Goal: Task Accomplishment & Management: Complete application form

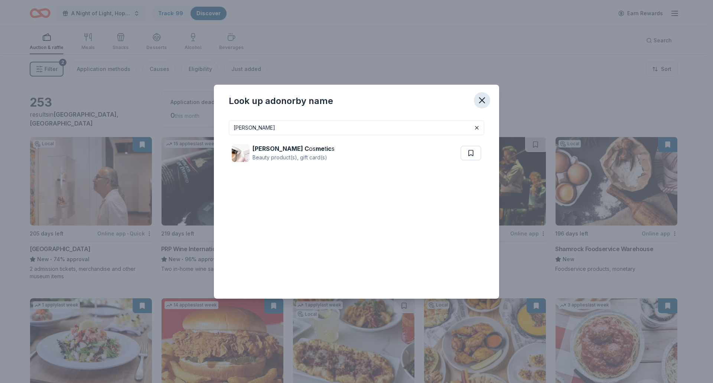
click at [480, 99] on icon "button" at bounding box center [481, 100] width 5 height 5
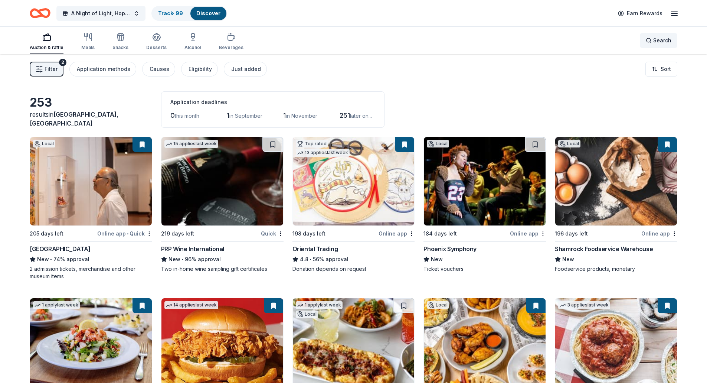
click at [657, 43] on span "Search" at bounding box center [662, 40] width 18 height 9
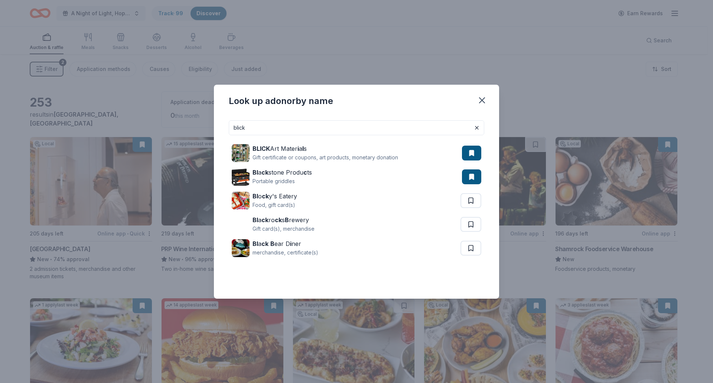
click at [316, 99] on div "Look up a donor by name" at bounding box center [281, 101] width 104 height 12
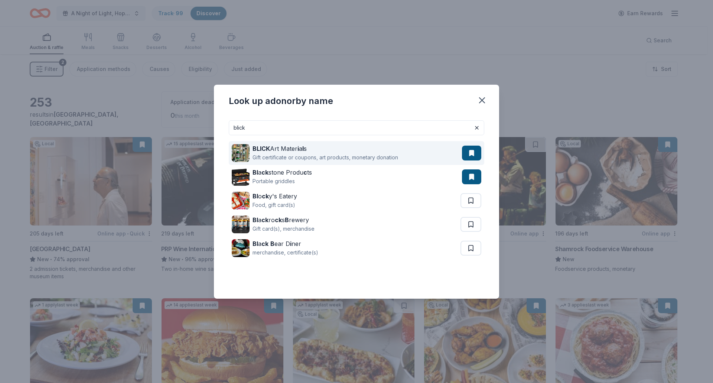
click at [283, 150] on div "BLICK Art Mater i a l s" at bounding box center [325, 148] width 146 height 9
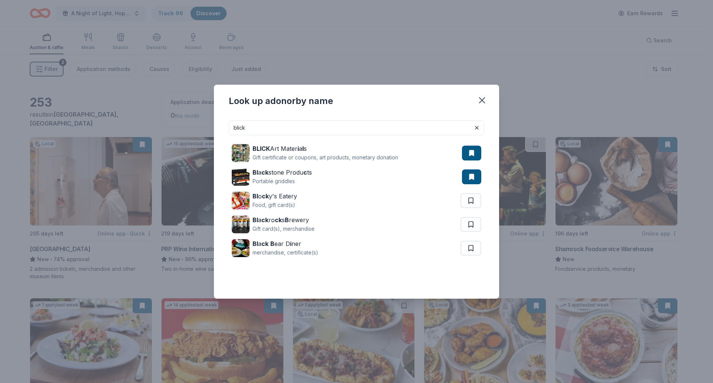
drag, startPoint x: 375, startPoint y: 128, endPoint x: 222, endPoint y: 141, distance: 153.1
click at [222, 141] on div "blick BLICK Art Mater i a l s Gift certificate or coupons, art products, moneta…" at bounding box center [356, 206] width 285 height 184
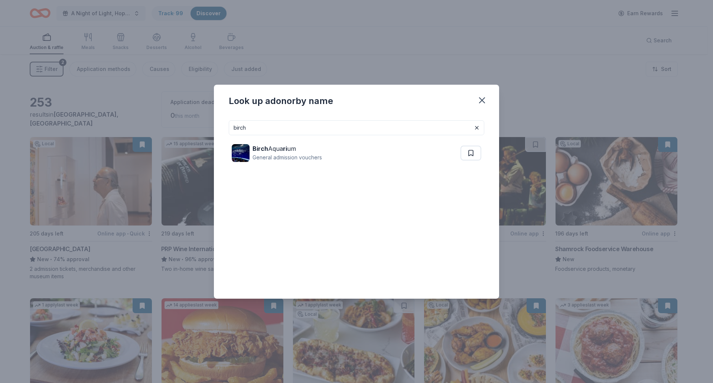
drag, startPoint x: 253, startPoint y: 130, endPoint x: 190, endPoint y: 130, distance: 62.4
click at [190, 130] on div "Look up a donor by name birch Birch Aqua ri um General admission vouchers" at bounding box center [356, 191] width 713 height 383
click at [303, 124] on input "birch" at bounding box center [356, 127] width 255 height 15
type input "b"
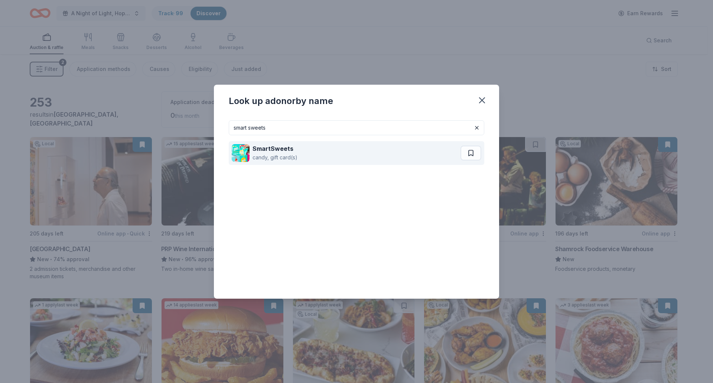
type input "smart sweets"
click at [286, 147] on strong "SmartSweets" at bounding box center [272, 148] width 41 height 7
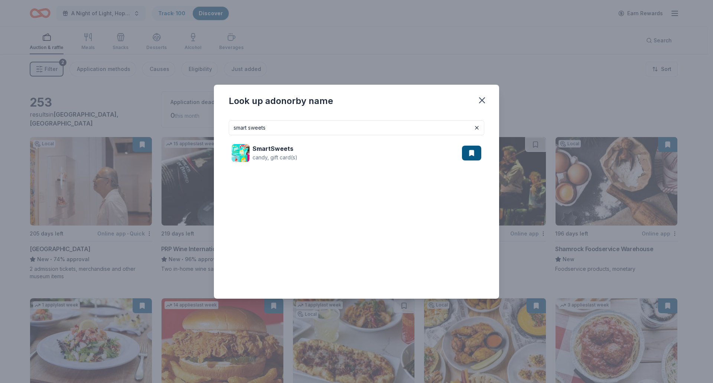
drag, startPoint x: 349, startPoint y: 126, endPoint x: 169, endPoint y: 127, distance: 179.7
click at [169, 127] on div "Look up a donor by name smart sweets SmartSweets candy, gift card(s)" at bounding box center [356, 191] width 713 height 383
click at [483, 103] on icon "button" at bounding box center [482, 100] width 10 height 10
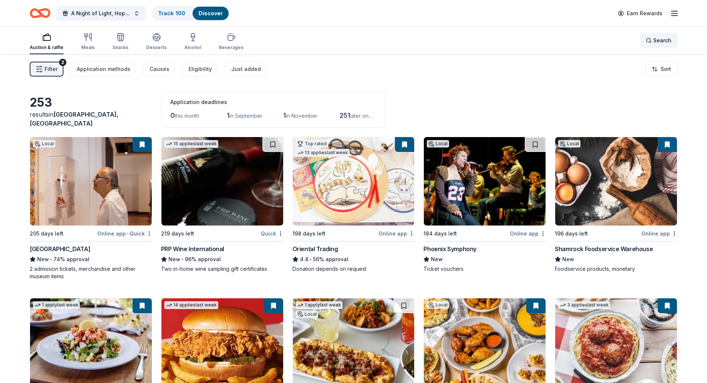
click at [663, 38] on span "Search" at bounding box center [662, 40] width 18 height 9
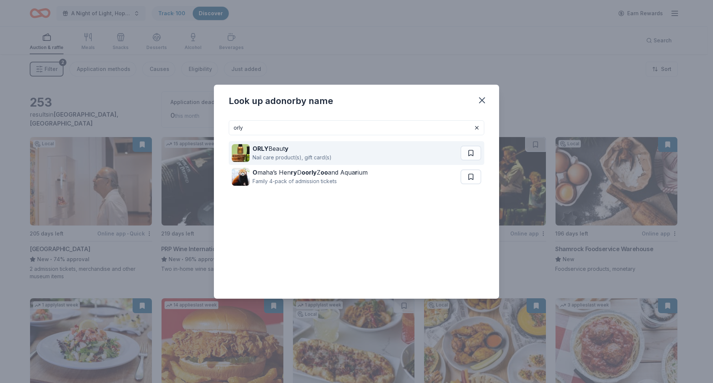
click at [281, 159] on div "Nail care product(s), gift card(s)" at bounding box center [291, 157] width 79 height 9
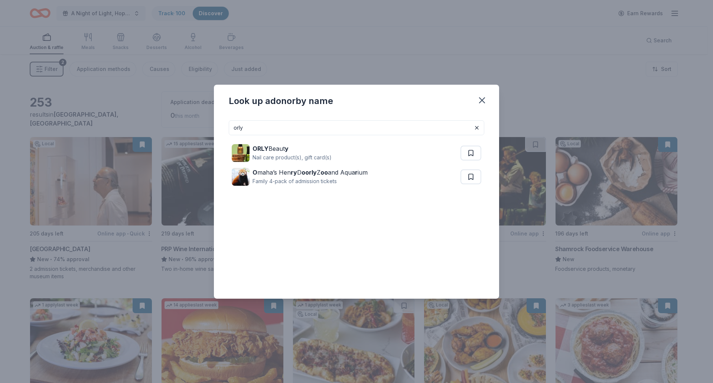
drag, startPoint x: 342, startPoint y: 124, endPoint x: 202, endPoint y: 154, distance: 142.8
click at [202, 154] on div "Look up a donor by name orly ORLY Beaut y Nail care product(s), gift card(s) O …" at bounding box center [356, 191] width 713 height 383
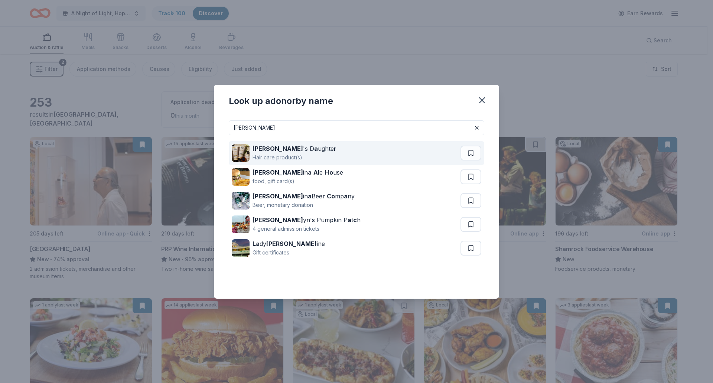
click at [290, 149] on div "Carol 's D a ughte r" at bounding box center [294, 148] width 84 height 9
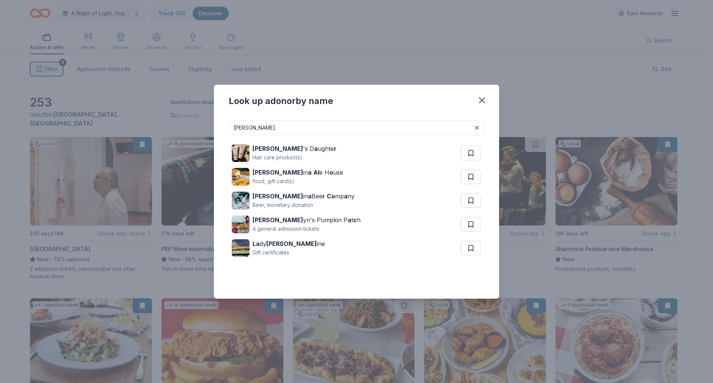
drag, startPoint x: 288, startPoint y: 133, endPoint x: 227, endPoint y: 131, distance: 60.9
click at [227, 131] on div "carol Carol 's D a ughte r Hair care product(s) Carol in a Al e H o use food, g…" at bounding box center [356, 206] width 285 height 184
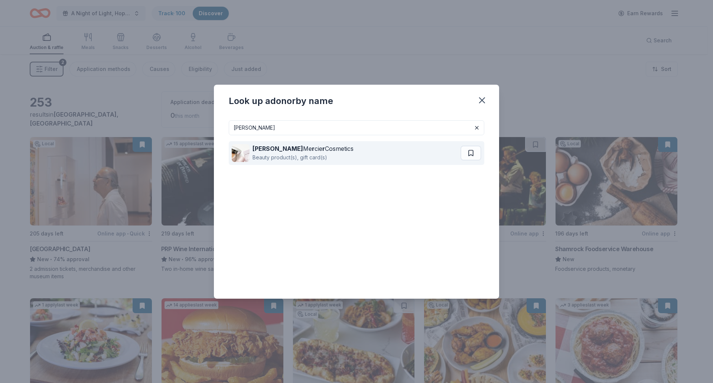
click at [254, 155] on div "Beauty product(s), gift card(s)" at bounding box center [302, 157] width 101 height 9
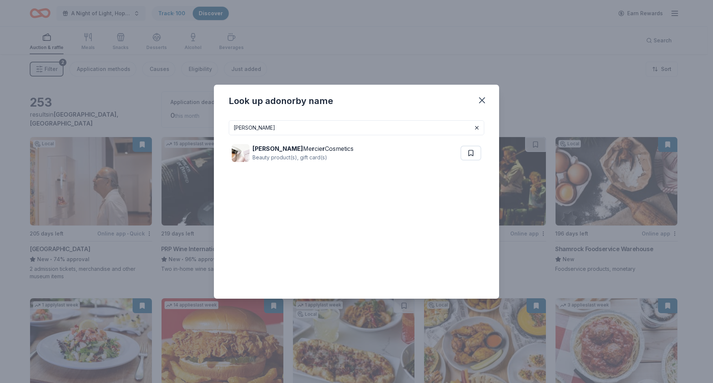
drag, startPoint x: 274, startPoint y: 122, endPoint x: 153, endPoint y: 113, distance: 121.4
click at [153, 113] on div "Look up a donor by name laura Laura Me r cie r Cosmetics Beauty product(s), gif…" at bounding box center [356, 191] width 713 height 383
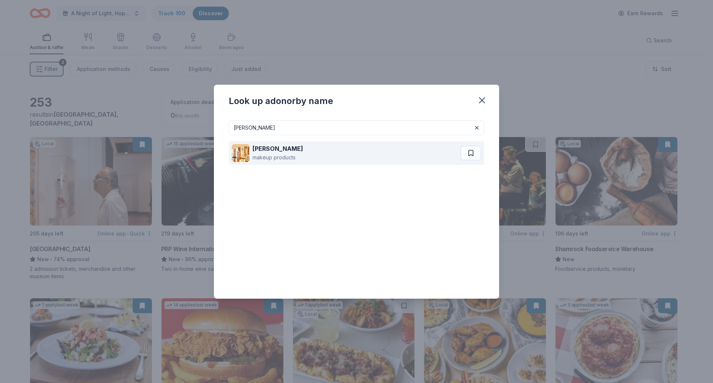
click at [294, 154] on div "makeup products" at bounding box center [277, 157] width 50 height 9
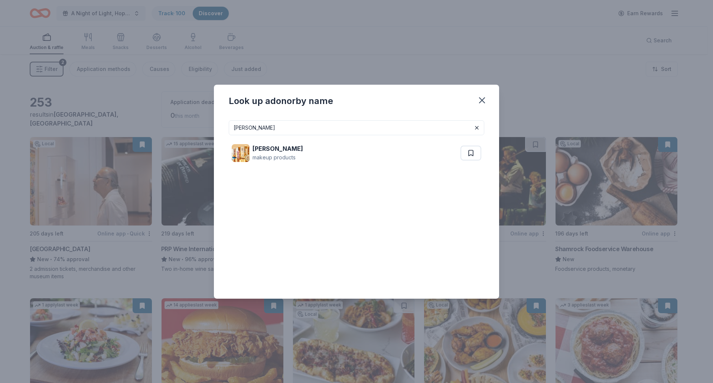
drag, startPoint x: 291, startPoint y: 130, endPoint x: 191, endPoint y: 125, distance: 99.6
click at [191, 125] on div "Look up a donor by name elizabeth arden Elizabeth Arden makeup products" at bounding box center [356, 191] width 713 height 383
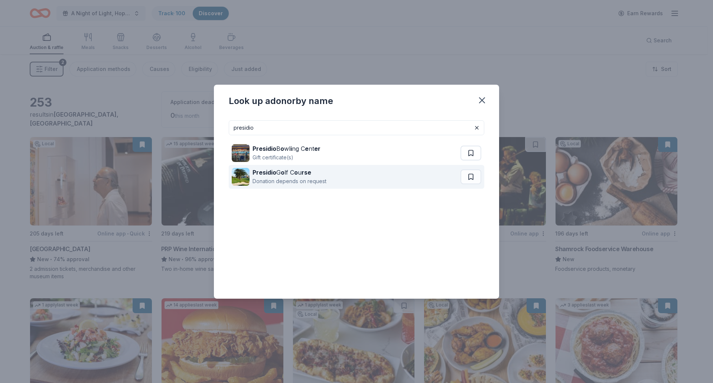
type input "presidio"
click at [286, 177] on div "Donation depends on request" at bounding box center [289, 181] width 74 height 9
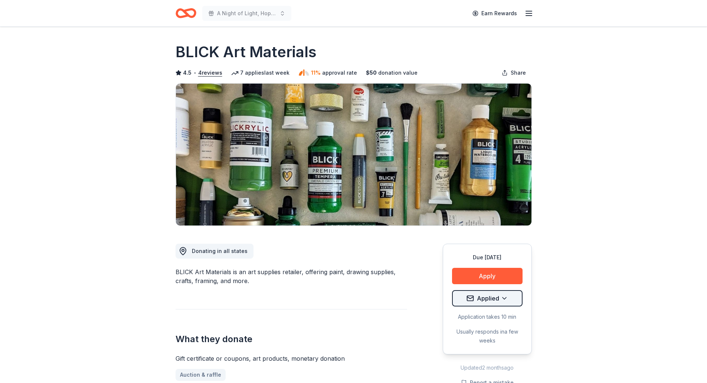
click at [489, 300] on html "A Night of Light, Hope, and Legacy Gala 2026 Earn Rewards Due [DATE] Share BLIC…" at bounding box center [353, 191] width 707 height 383
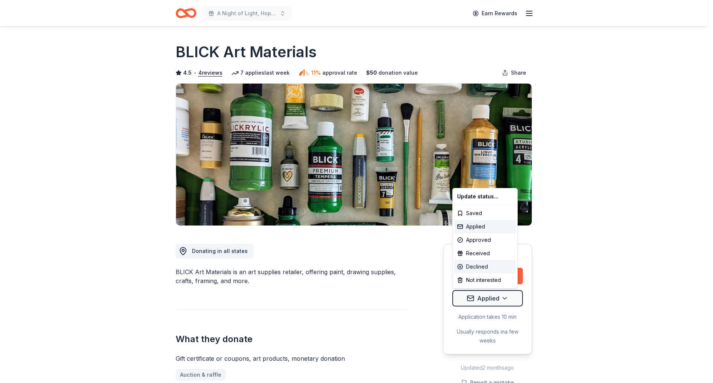
click at [486, 265] on div "Declined" at bounding box center [485, 266] width 62 height 13
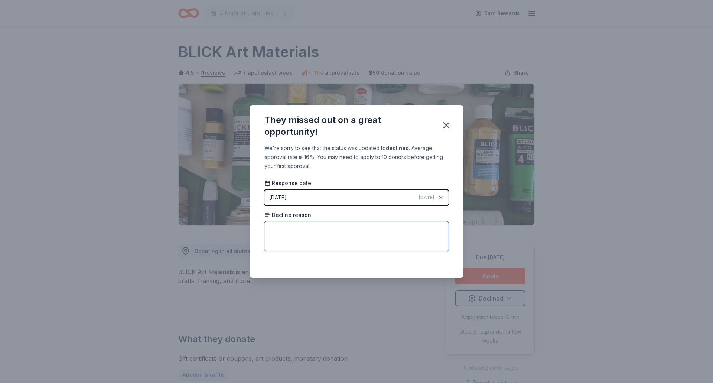
drag, startPoint x: 299, startPoint y: 239, endPoint x: 285, endPoint y: 232, distance: 15.3
click at [285, 232] on textarea at bounding box center [356, 236] width 184 height 30
paste textarea "Each year Blick has to make difficult decisions regarding donating to and spons…"
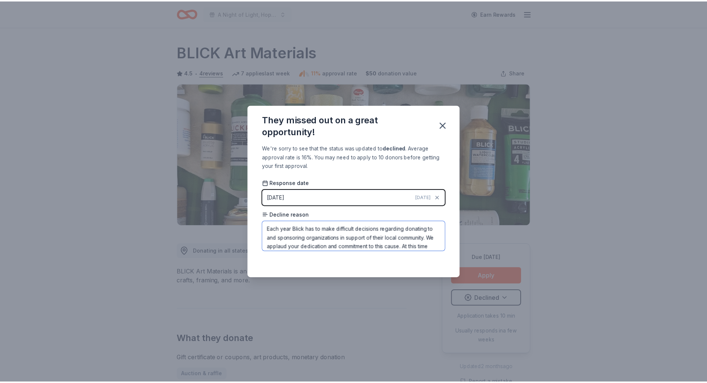
scroll to position [17, 0]
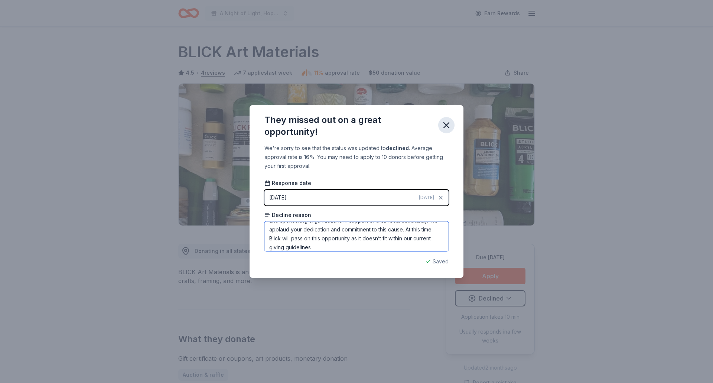
type textarea "Each year Blick has to make difficult decisions regarding donating to and spons…"
click at [450, 130] on icon "button" at bounding box center [446, 125] width 10 height 10
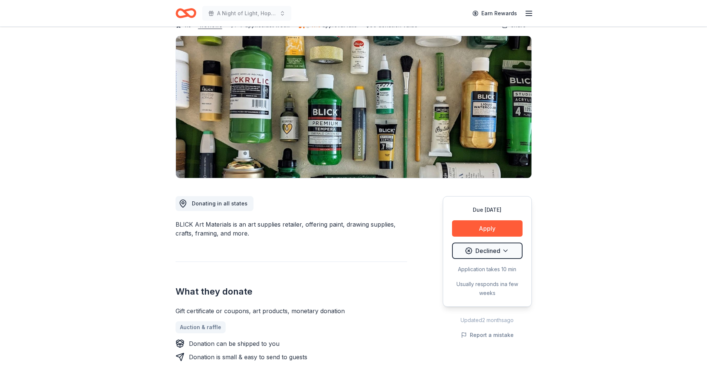
scroll to position [0, 0]
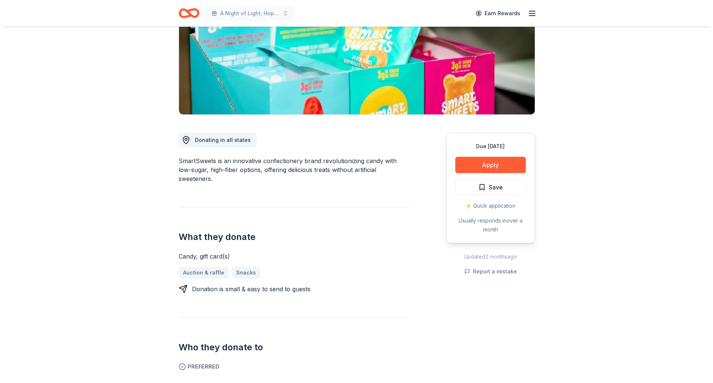
scroll to position [111, 0]
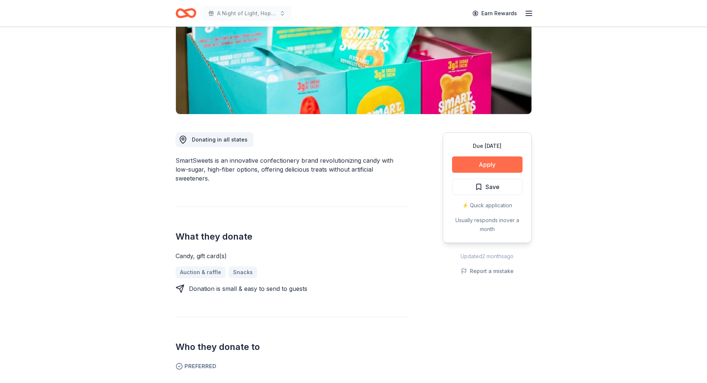
click at [468, 168] on button "Apply" at bounding box center [487, 164] width 71 height 16
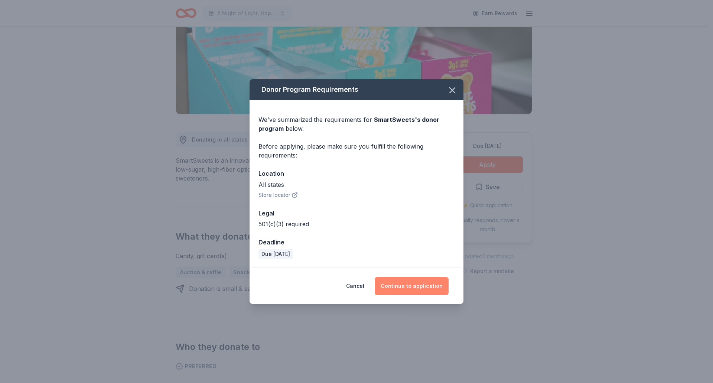
click at [412, 284] on button "Continue to application" at bounding box center [412, 286] width 74 height 18
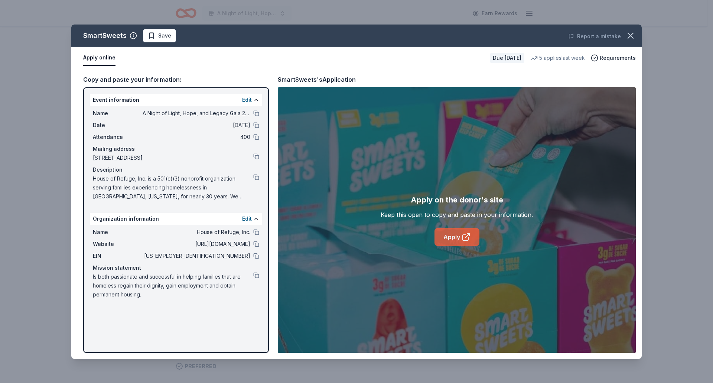
click at [444, 239] on link "Apply" at bounding box center [456, 237] width 45 height 18
click at [629, 37] on icon "button" at bounding box center [630, 35] width 10 height 10
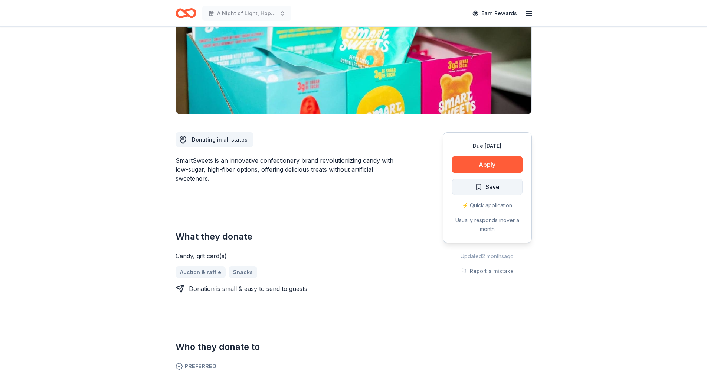
click at [506, 188] on button "Save" at bounding box center [487, 187] width 71 height 16
click at [506, 188] on html "A Night of Light, Hope, and Legacy Gala 2026 Earn Rewards Due in 196 days Share…" at bounding box center [353, 80] width 707 height 383
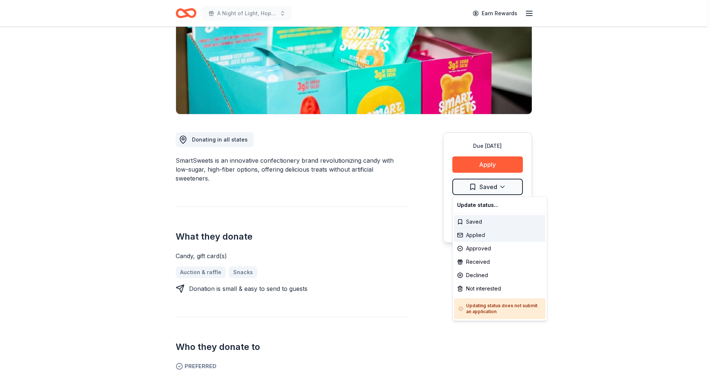
click at [502, 238] on div "Applied" at bounding box center [499, 234] width 91 height 13
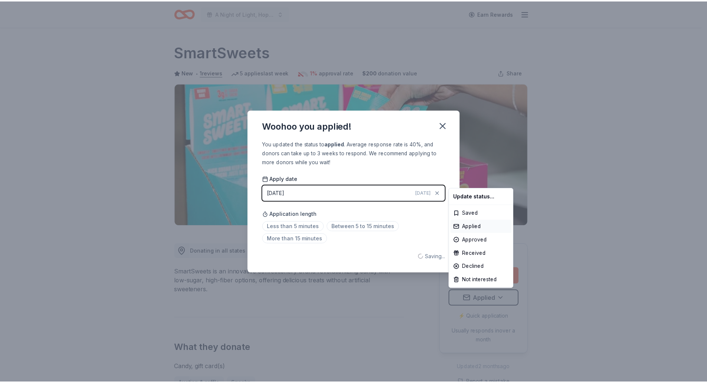
scroll to position [0, 0]
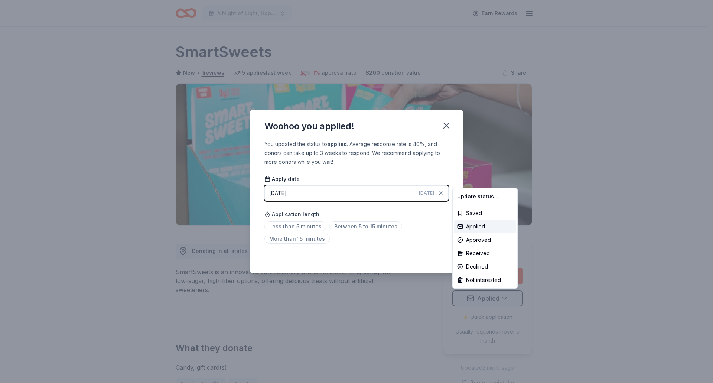
click at [441, 126] on html "A Night of Light, Hope, and Legacy Gala 2026 Earn Rewards Due in 196 days Share…" at bounding box center [356, 191] width 713 height 383
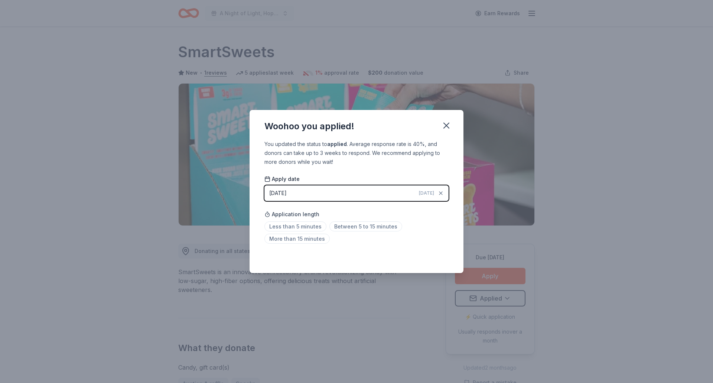
click at [441, 126] on icon "button" at bounding box center [446, 125] width 10 height 10
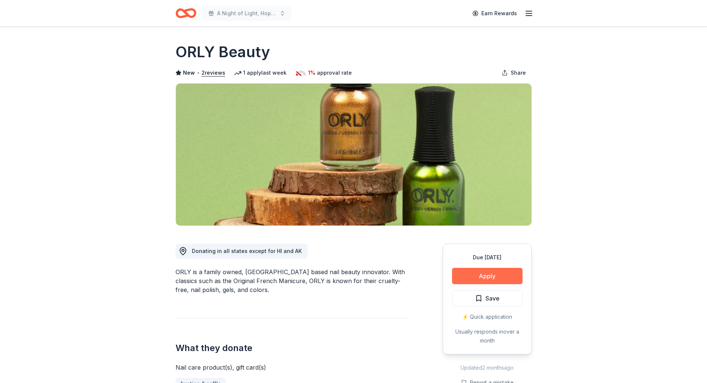
click at [487, 272] on button "Apply" at bounding box center [487, 276] width 71 height 16
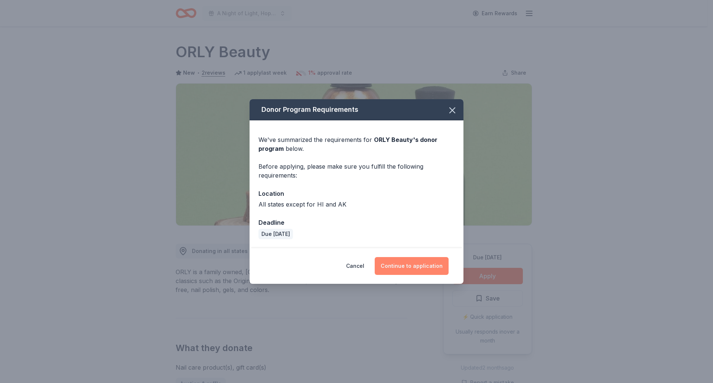
click at [419, 273] on button "Continue to application" at bounding box center [412, 266] width 74 height 18
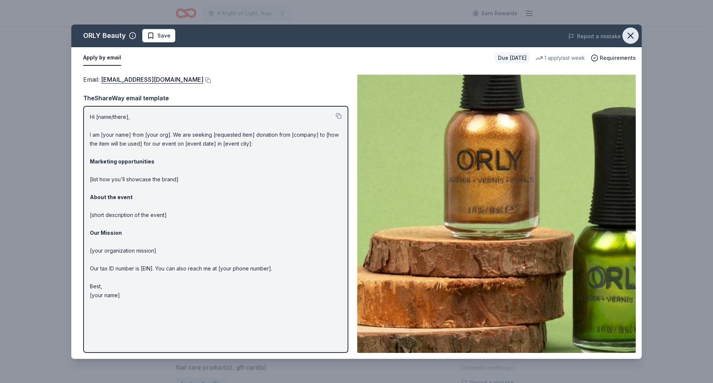
click at [631, 35] on icon "button" at bounding box center [630, 35] width 5 height 5
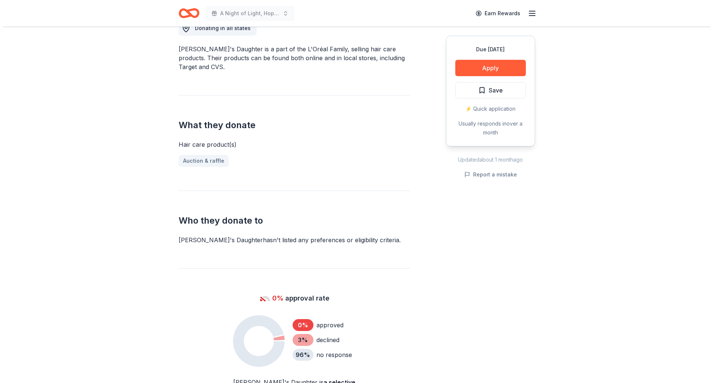
scroll to position [111, 0]
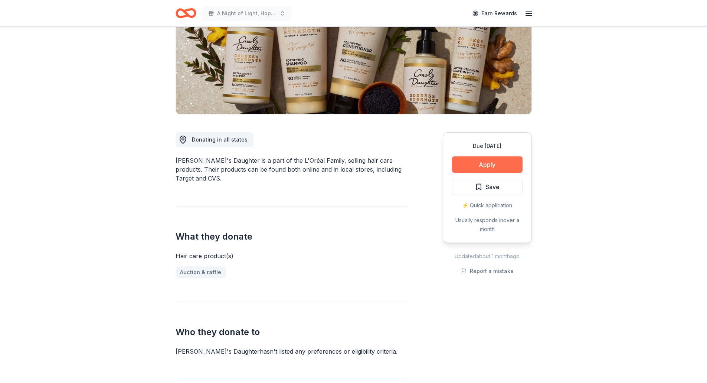
click at [484, 160] on button "Apply" at bounding box center [487, 164] width 71 height 16
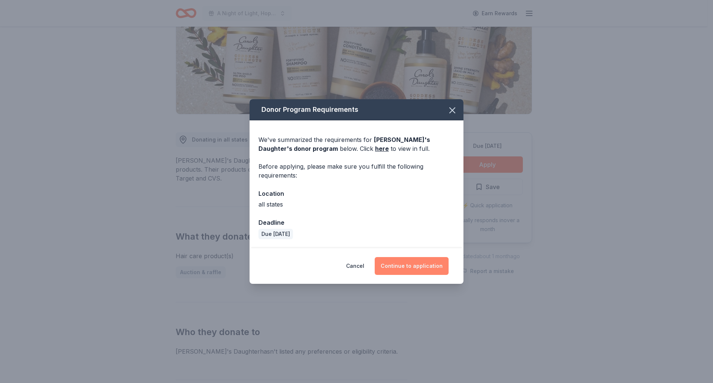
click at [423, 261] on button "Continue to application" at bounding box center [412, 266] width 74 height 18
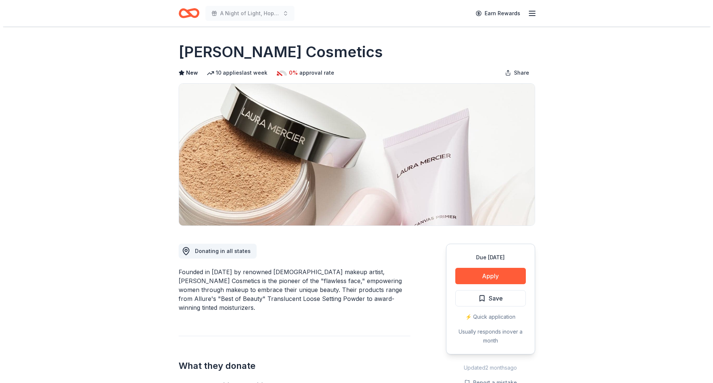
scroll to position [223, 0]
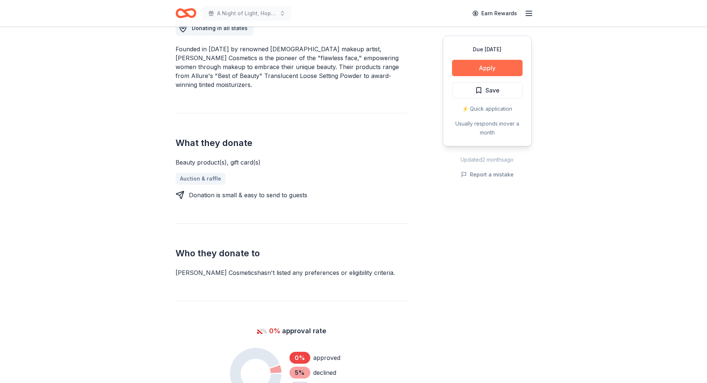
click at [506, 63] on button "Apply" at bounding box center [487, 68] width 71 height 16
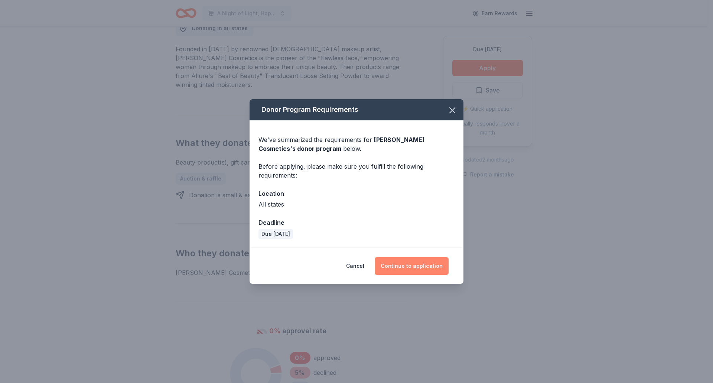
click at [434, 268] on button "Continue to application" at bounding box center [412, 266] width 74 height 18
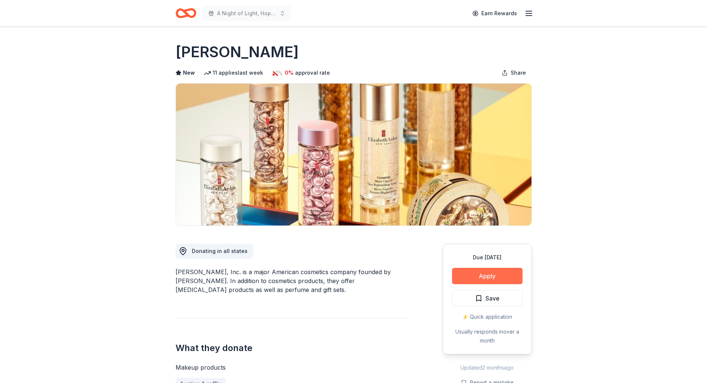
click at [487, 279] on button "Apply" at bounding box center [487, 276] width 71 height 16
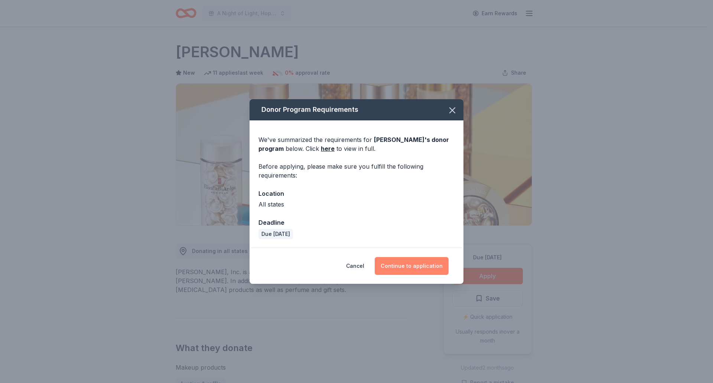
click at [430, 264] on button "Continue to application" at bounding box center [412, 266] width 74 height 18
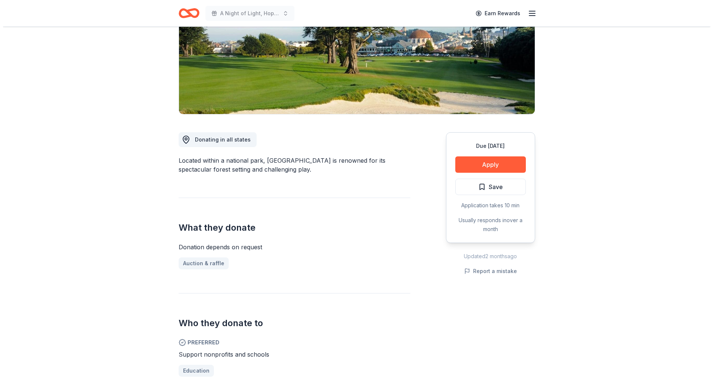
scroll to position [186, 0]
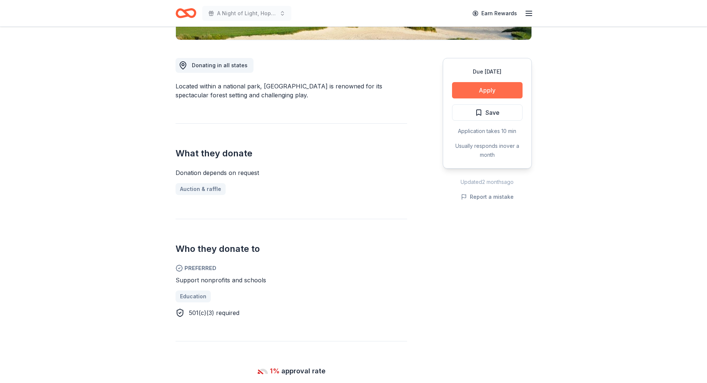
click at [470, 91] on button "Apply" at bounding box center [487, 90] width 71 height 16
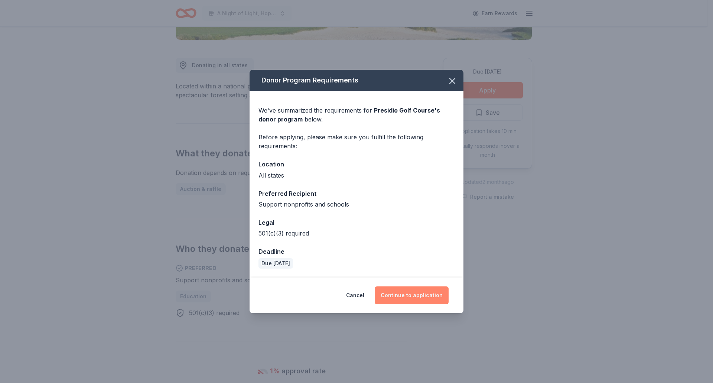
click at [435, 290] on button "Continue to application" at bounding box center [412, 295] width 74 height 18
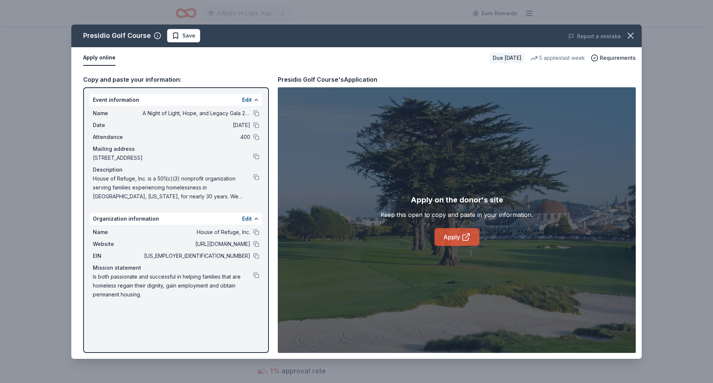
click at [458, 240] on link "Apply" at bounding box center [456, 237] width 45 height 18
